Goal: Transaction & Acquisition: Download file/media

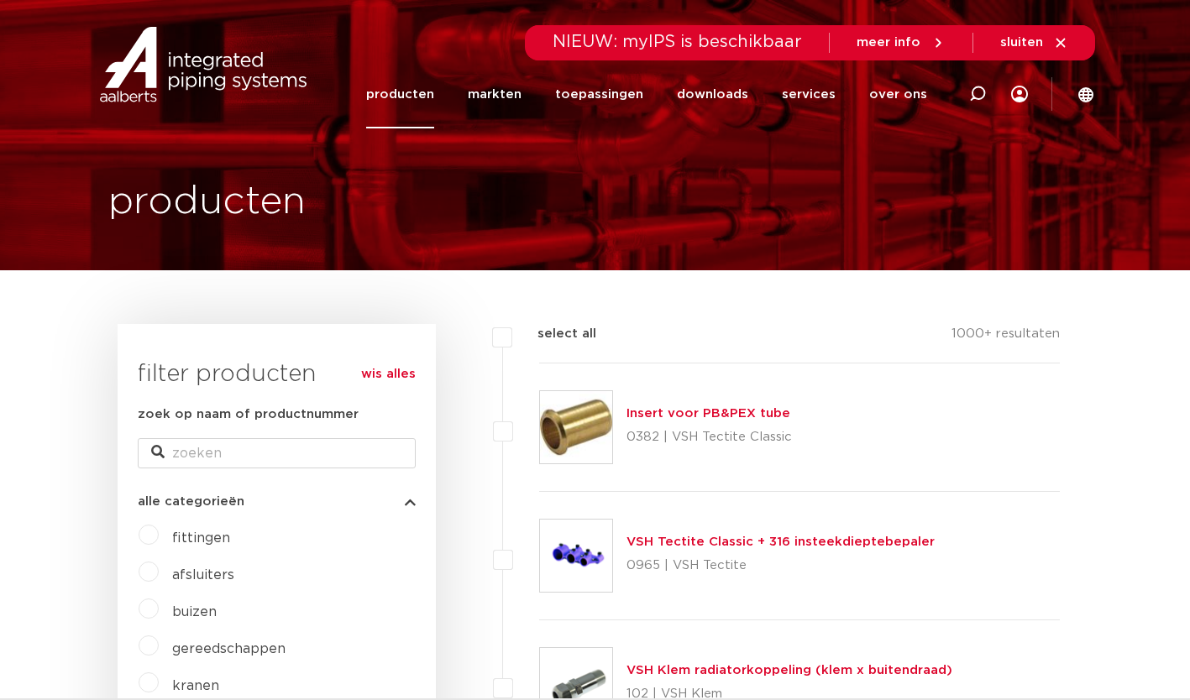
click at [735, 99] on link "downloads" at bounding box center [712, 94] width 71 height 68
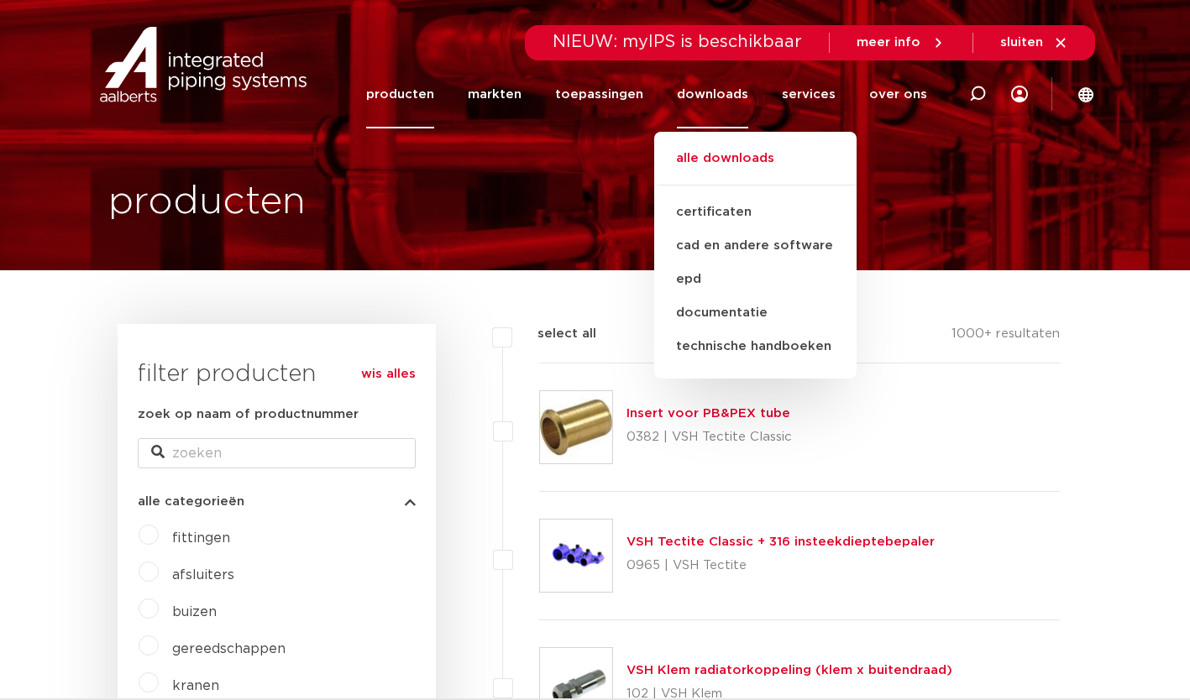
click at [721, 167] on link "alle downloads" at bounding box center [755, 167] width 202 height 37
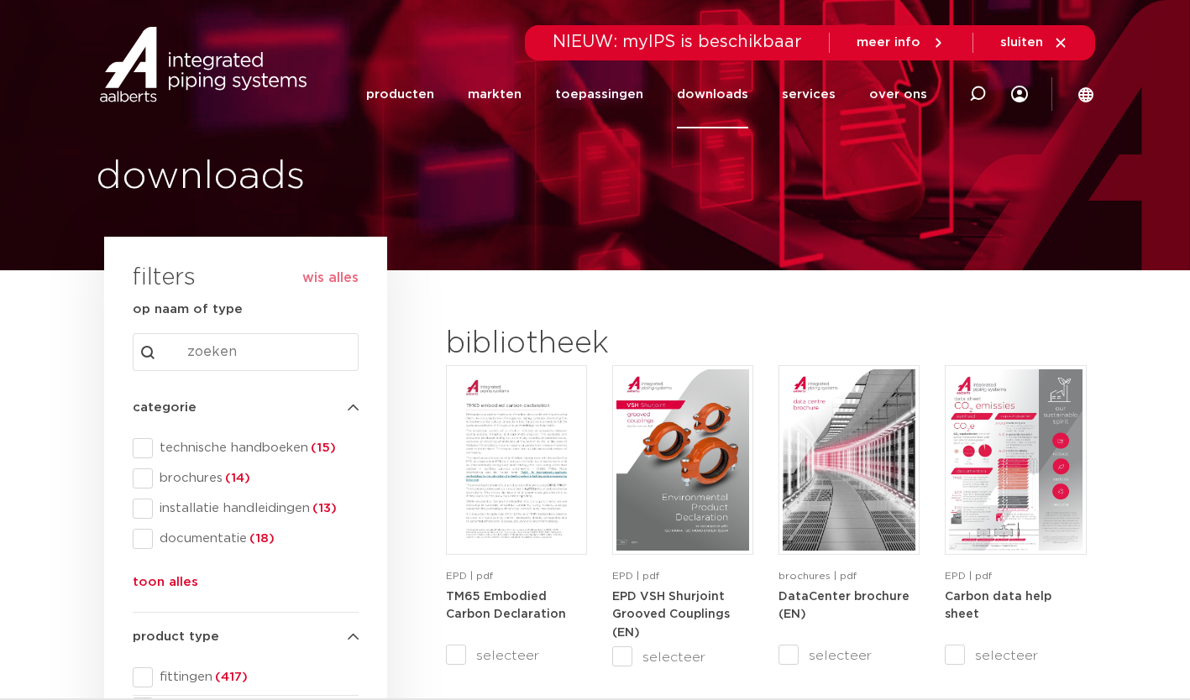
click at [139, 450] on span at bounding box center [143, 448] width 20 height 20
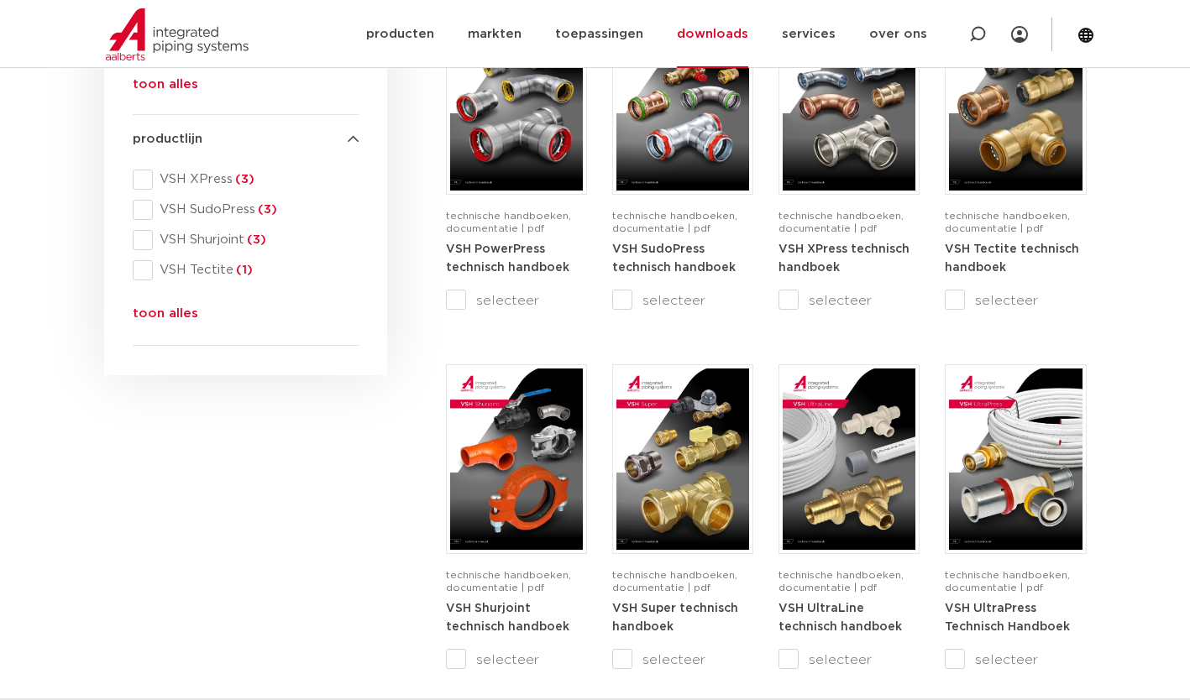
scroll to position [737, 0]
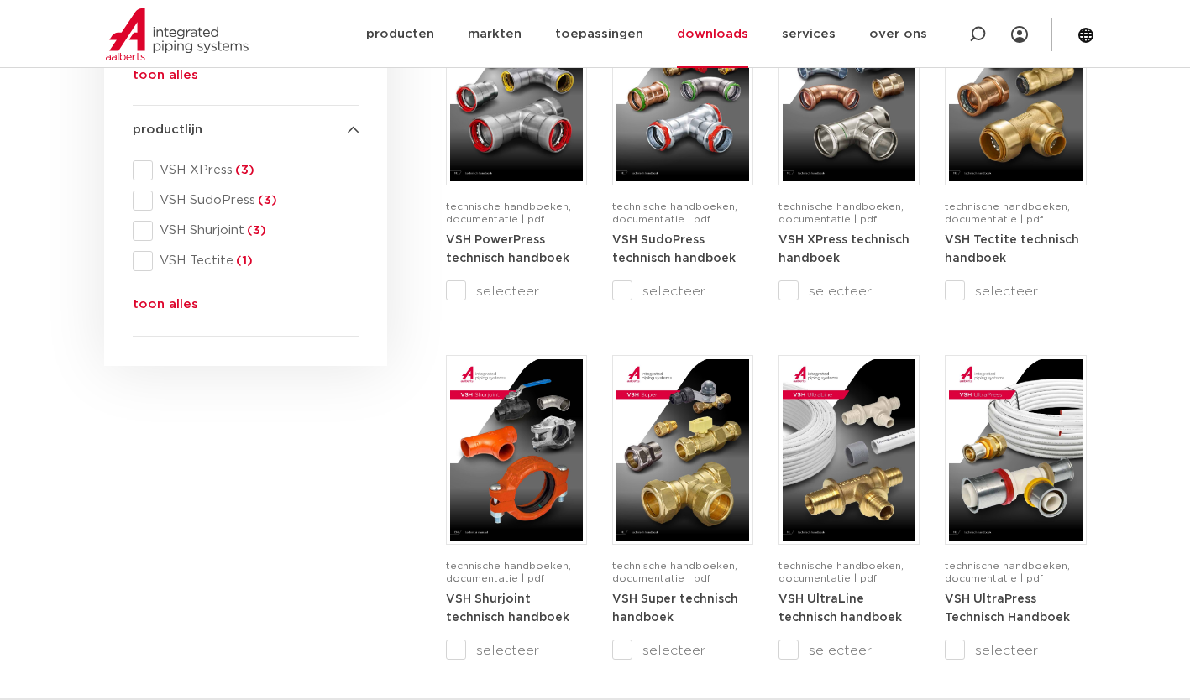
click at [692, 465] on img at bounding box center [682, 449] width 133 height 181
